Goal: Find specific page/section: Find specific page/section

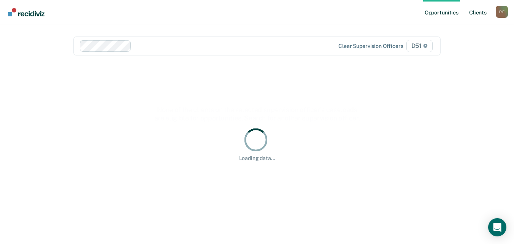
click at [476, 12] on link "Client s" at bounding box center [477, 12] width 21 height 24
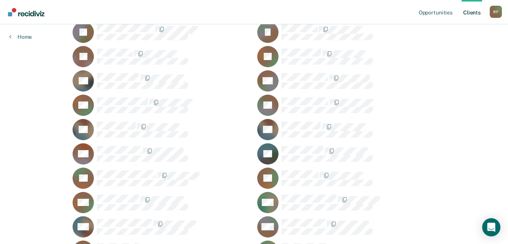
scroll to position [570, 0]
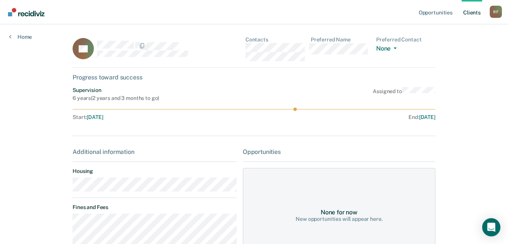
click at [69, 188] on main "CL Contacts Preferred Name Preferred Contact None Call Text Email None Progress…" at bounding box center [253, 210] width 381 height 372
click at [244, 46] on div "CL Contacts Preferred Name Preferred Contact None Call Text Email None" at bounding box center [254, 51] width 363 height 31
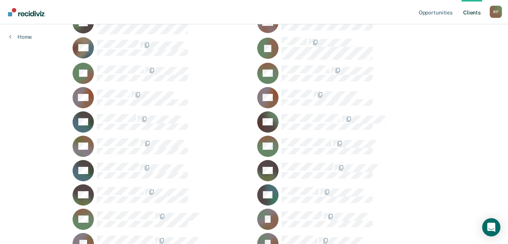
scroll to position [342, 0]
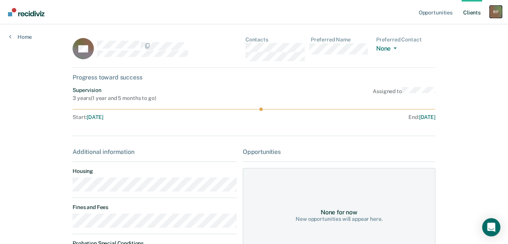
click at [495, 14] on div "R F" at bounding box center [496, 12] width 12 height 12
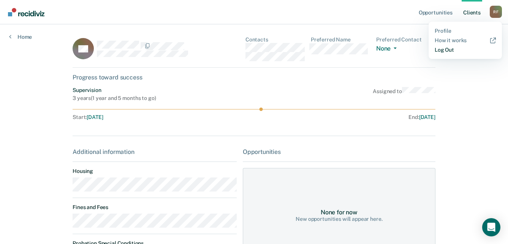
click at [447, 50] on link "Log Out" at bounding box center [465, 50] width 61 height 6
